Goal: Transaction & Acquisition: Subscribe to service/newsletter

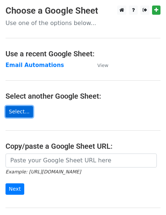
click at [15, 110] on link "Select..." at bounding box center [20, 111] width 28 height 11
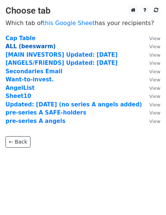
click at [28, 48] on strong "ALL (beeswarm)" at bounding box center [31, 46] width 50 height 7
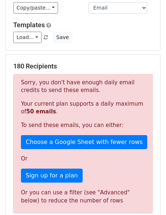
scroll to position [86, 0]
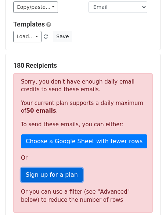
click at [43, 171] on link "Sign up for a plan" at bounding box center [52, 175] width 62 height 14
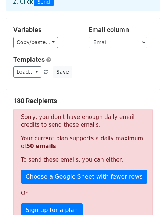
scroll to position [0, 0]
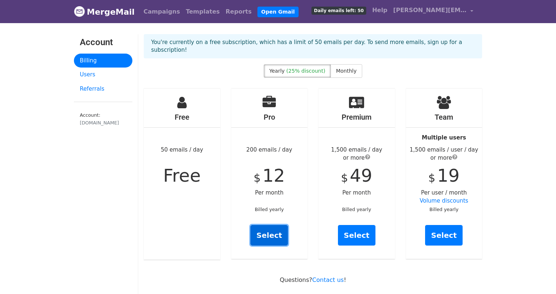
click at [265, 230] on link "Select" at bounding box center [268, 235] width 37 height 21
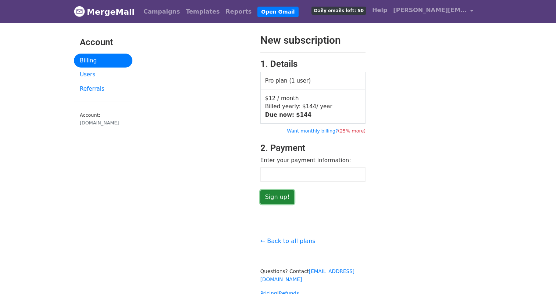
click at [262, 197] on input "Sign up!" at bounding box center [277, 197] width 34 height 14
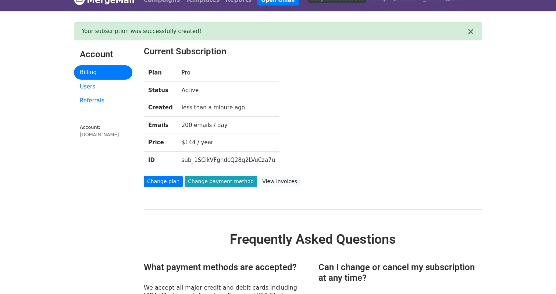
scroll to position [12, 0]
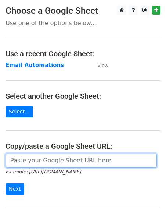
click at [55, 161] on input "url" at bounding box center [81, 160] width 151 height 14
paste input "[URL][DOMAIN_NAME]"
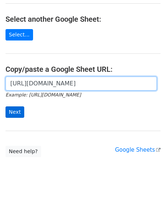
type input "https://docs.google.com/spreadsheets/d/1Vx26EsMGWoNhYBkBGwJd7XtP-6PXnF__b8aV9pA…"
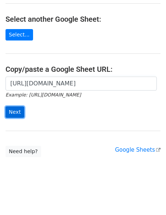
scroll to position [0, 0]
click at [14, 113] on input "Next" at bounding box center [15, 111] width 19 height 11
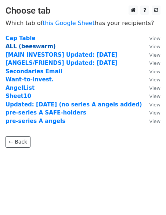
click at [31, 47] on strong "ALL (beeswarm)" at bounding box center [31, 46] width 50 height 7
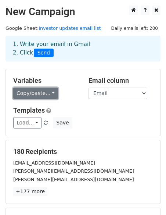
click at [21, 91] on link "Copy/paste..." at bounding box center [35, 92] width 45 height 11
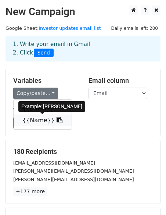
click at [31, 119] on link "{{Name}}" at bounding box center [43, 120] width 58 height 12
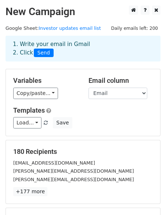
scroll to position [99, 0]
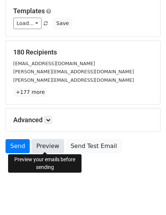
click at [50, 149] on link "Preview" at bounding box center [48, 146] width 32 height 14
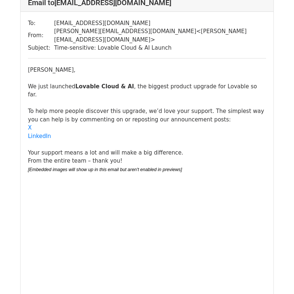
scroll to position [51, 0]
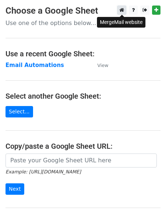
click at [122, 9] on icon at bounding box center [121, 9] width 5 height 5
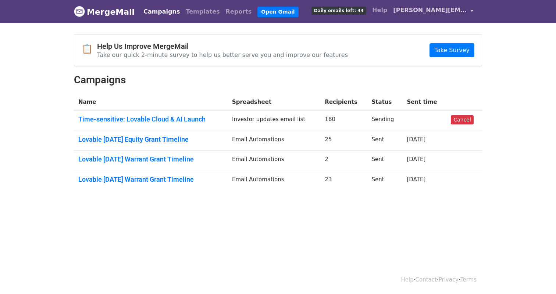
click at [426, 12] on span "[PERSON_NAME][EMAIL_ADDRESS][DOMAIN_NAME]" at bounding box center [430, 10] width 74 height 9
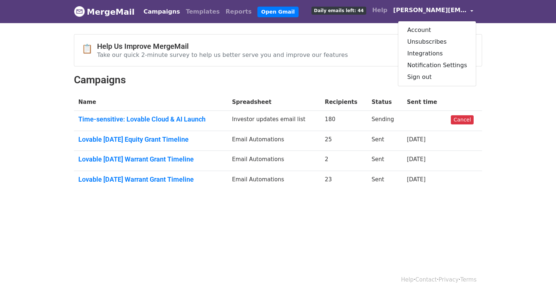
click at [107, 13] on link "MergeMail" at bounding box center [104, 11] width 61 height 15
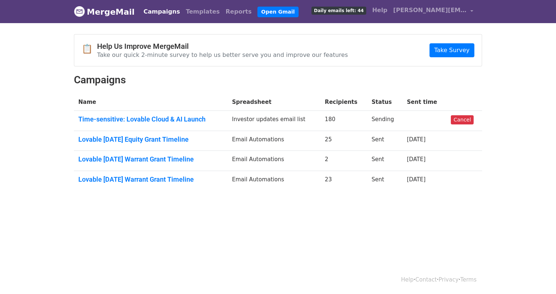
click at [98, 9] on link "MergeMail" at bounding box center [104, 11] width 61 height 15
click at [438, 8] on span "[PERSON_NAME][EMAIL_ADDRESS][DOMAIN_NAME]" at bounding box center [430, 10] width 74 height 9
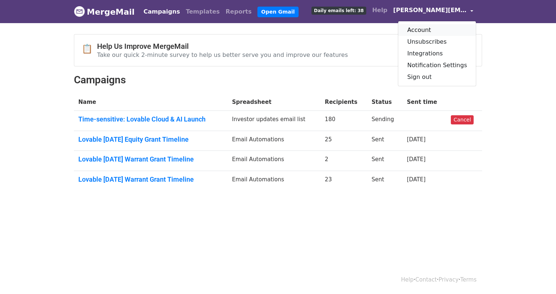
click at [426, 31] on link "Account" at bounding box center [437, 30] width 78 height 12
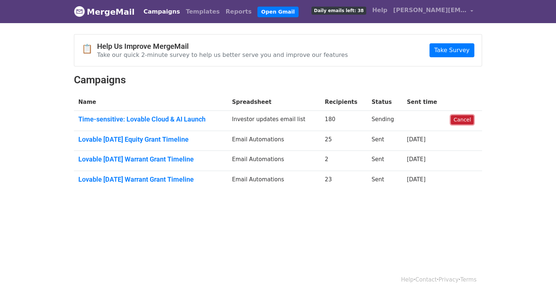
click at [463, 120] on link "Cancel" at bounding box center [462, 119] width 22 height 9
click at [466, 120] on link "Cancel" at bounding box center [462, 119] width 22 height 9
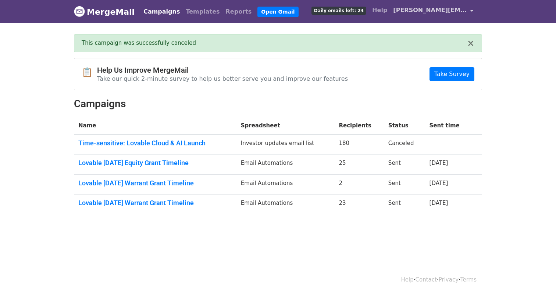
click at [451, 12] on span "[PERSON_NAME][EMAIL_ADDRESS][DOMAIN_NAME]" at bounding box center [430, 10] width 74 height 9
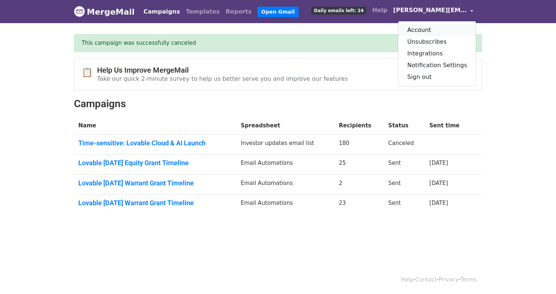
click at [429, 31] on link "Account" at bounding box center [437, 30] width 78 height 12
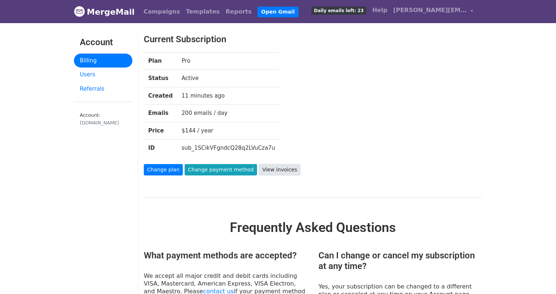
click at [269, 166] on link "View invoices" at bounding box center [280, 169] width 42 height 11
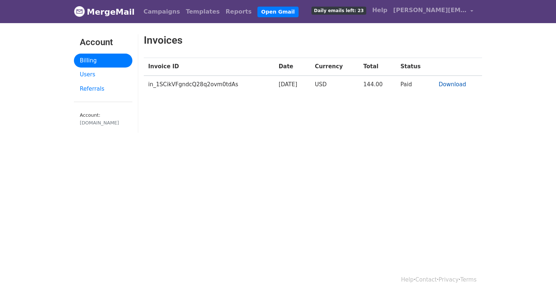
click at [452, 84] on link "Download" at bounding box center [452, 84] width 28 height 7
